Goal: Information Seeking & Learning: Learn about a topic

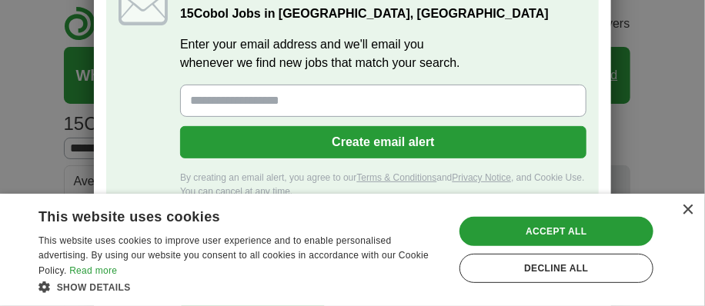
scroll to position [102, 0]
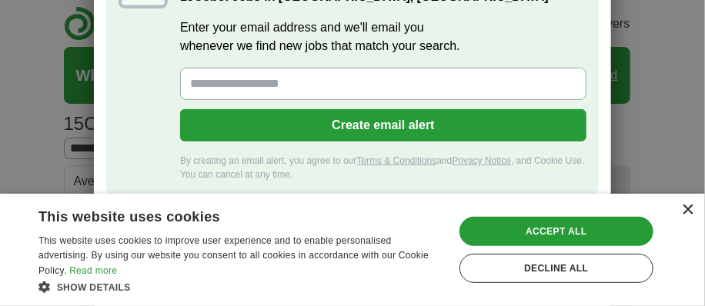
click at [684, 212] on div "×" at bounding box center [688, 211] width 12 height 12
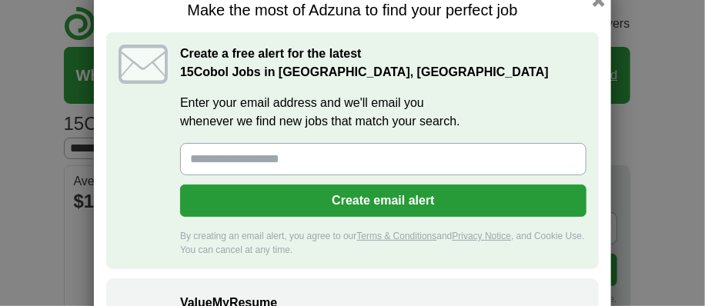
scroll to position [25, 0]
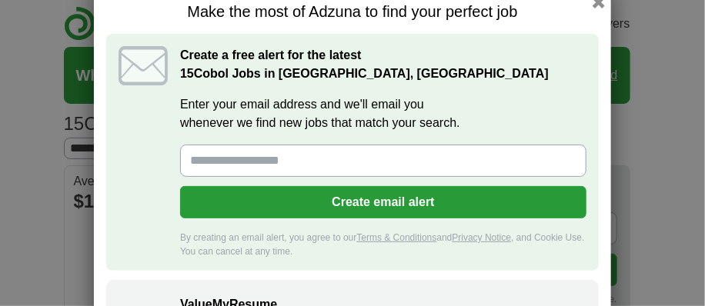
click at [260, 67] on strong "15 Cobol Jobs in Phoenix, AZ" at bounding box center [364, 73] width 369 height 13
click at [209, 100] on label "Enter your email address and we'll email you whenever we find new jobs that mat…" at bounding box center [383, 113] width 406 height 37
click at [209, 145] on input "Enter your email address and we'll email you whenever we find new jobs that mat…" at bounding box center [383, 161] width 406 height 32
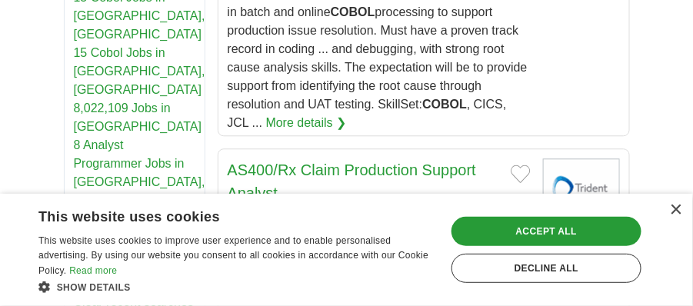
scroll to position [820, 0]
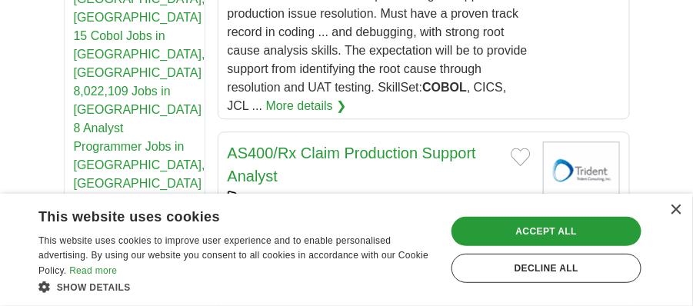
click at [539, 132] on article "AS400/Rx Claim Production Support Analyst TRIDENT CONSULTING [GEOGRAPHIC_DATA],…" at bounding box center [424, 248] width 413 height 233
